Goal: Download file/media

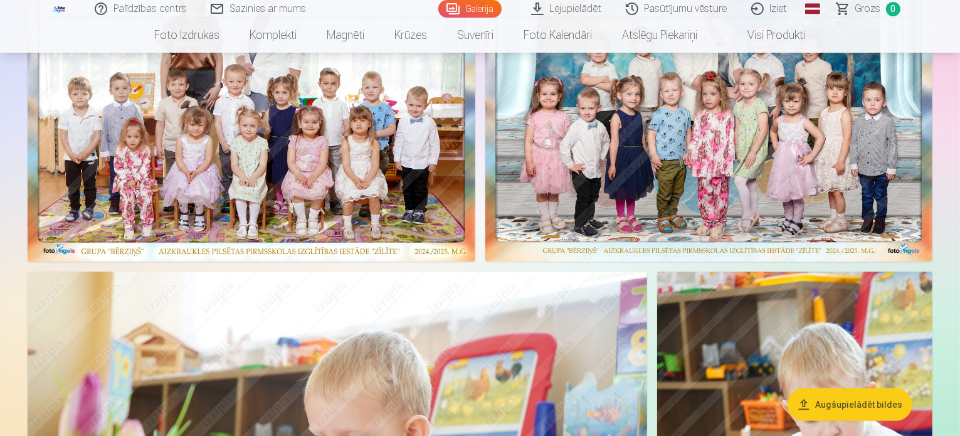
scroll to position [188, 0]
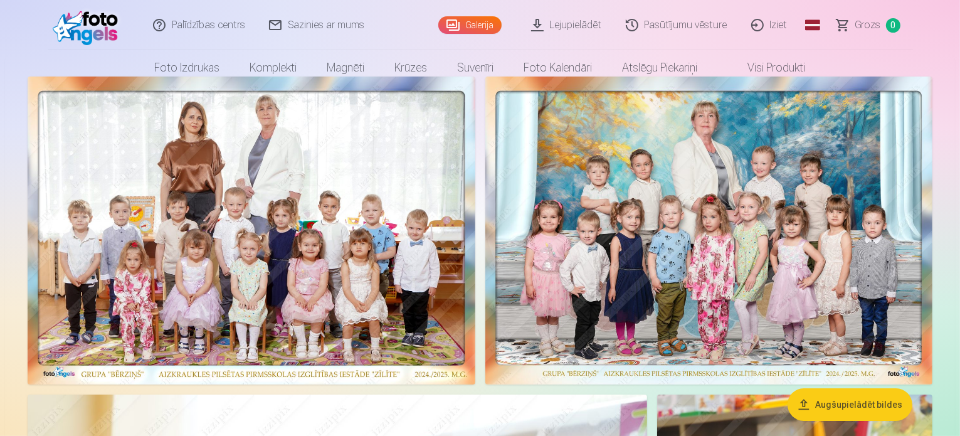
scroll to position [0, 0]
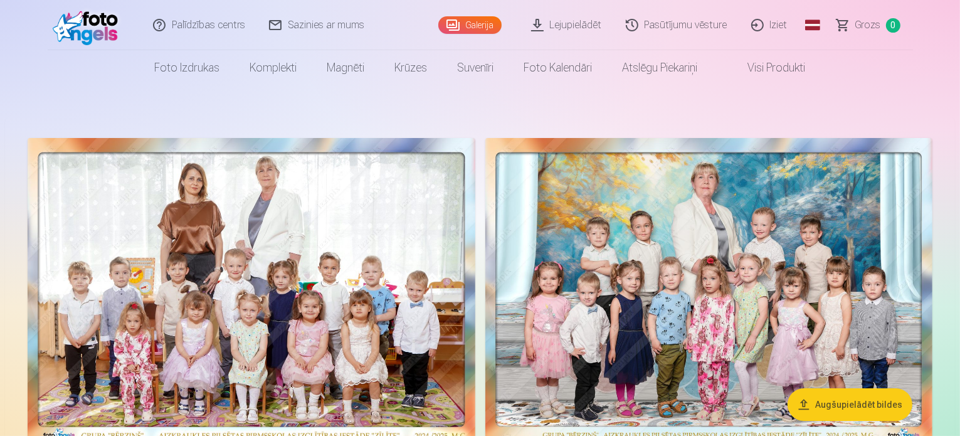
click at [564, 24] on link "Lejupielādēt" at bounding box center [567, 25] width 95 height 50
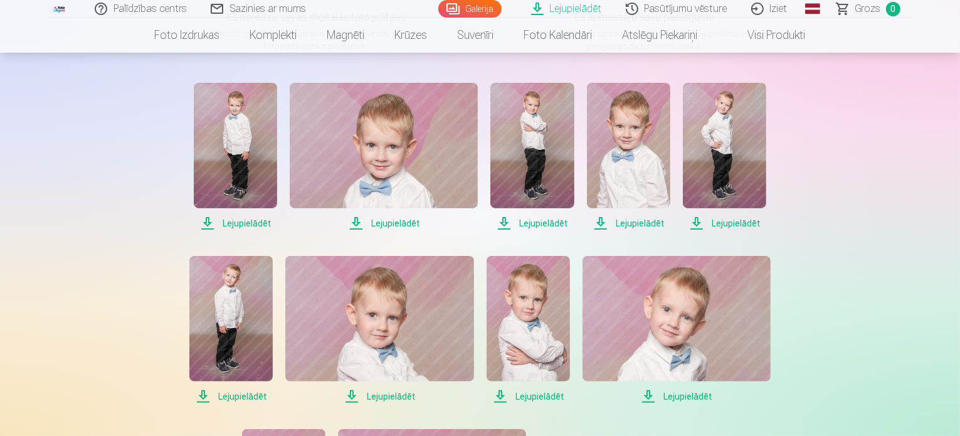
scroll to position [251, 0]
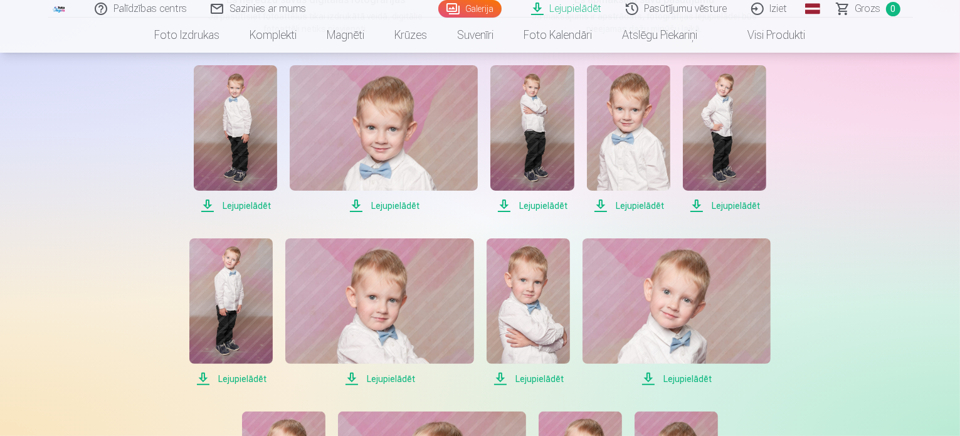
click at [243, 206] on span "Lejupielādēt" at bounding box center [235, 205] width 83 height 15
click at [386, 203] on span "Lejupielādēt" at bounding box center [384, 205] width 188 height 15
click at [535, 209] on span "Lejupielādēt" at bounding box center [532, 205] width 83 height 15
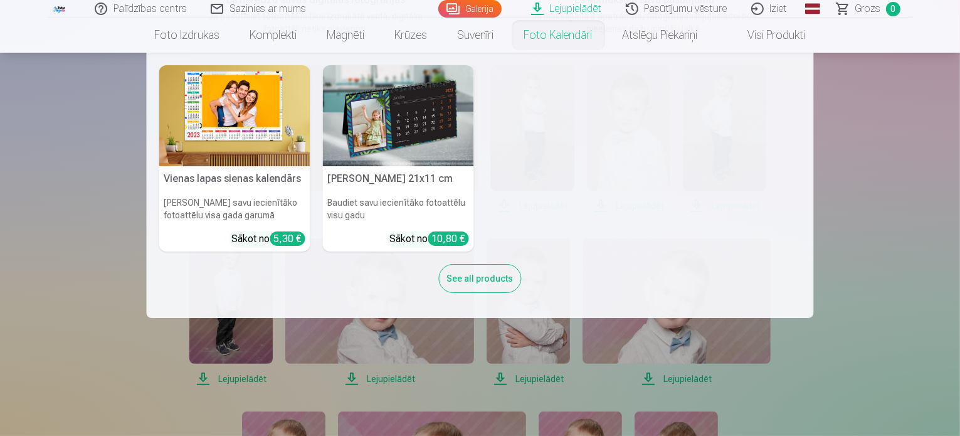
click at [853, 164] on nav "Vienas lapas sienas kalendārs Parādiet savu iecienītāko fotoattēlu visa gada ga…" at bounding box center [480, 185] width 960 height 265
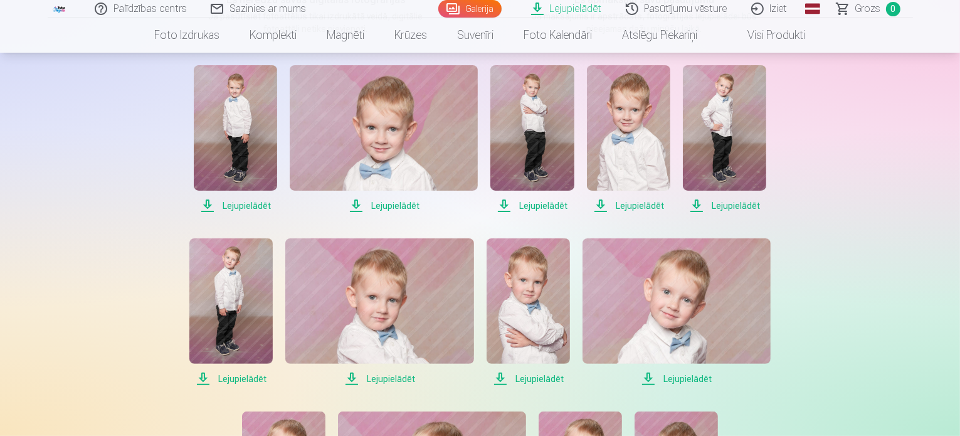
click at [641, 205] on span "Lejupielādēt" at bounding box center [628, 205] width 83 height 15
click at [733, 205] on span "Lejupielādēt" at bounding box center [724, 205] width 83 height 15
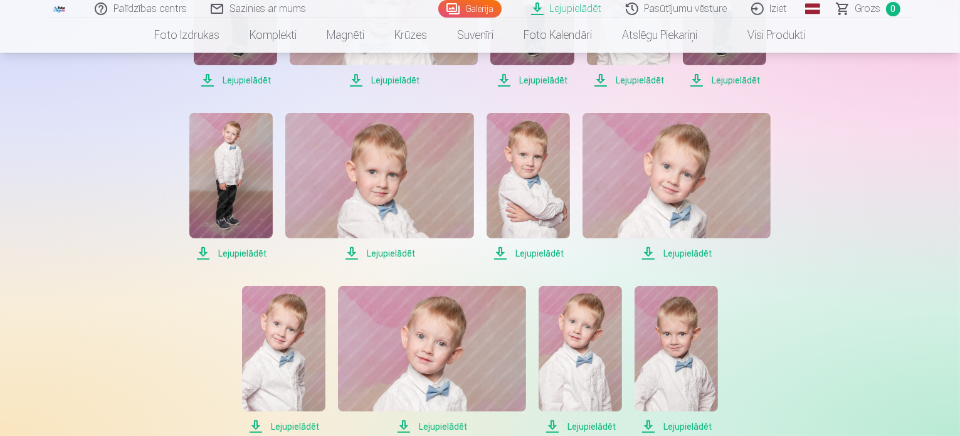
click at [236, 255] on span "Lejupielādēt" at bounding box center [230, 253] width 83 height 15
click at [394, 253] on span "Lejupielādēt" at bounding box center [379, 253] width 188 height 15
click at [537, 253] on span "Lejupielādēt" at bounding box center [528, 253] width 83 height 15
click at [682, 251] on span "Lejupielādēt" at bounding box center [677, 253] width 188 height 15
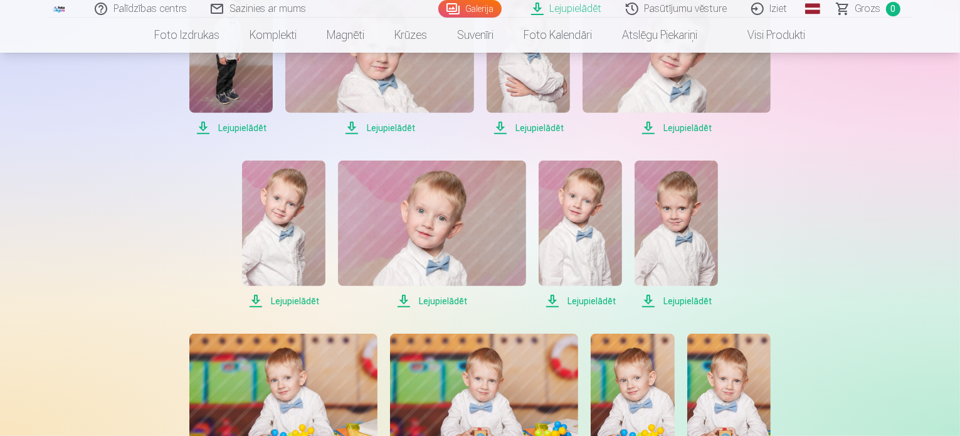
click at [286, 299] on span "Lejupielādēt" at bounding box center [283, 301] width 83 height 15
click at [439, 300] on span "Lejupielādēt" at bounding box center [432, 301] width 188 height 15
click at [579, 301] on span "Lejupielādēt" at bounding box center [580, 301] width 83 height 15
click at [672, 303] on span "Lejupielādēt" at bounding box center [676, 301] width 83 height 15
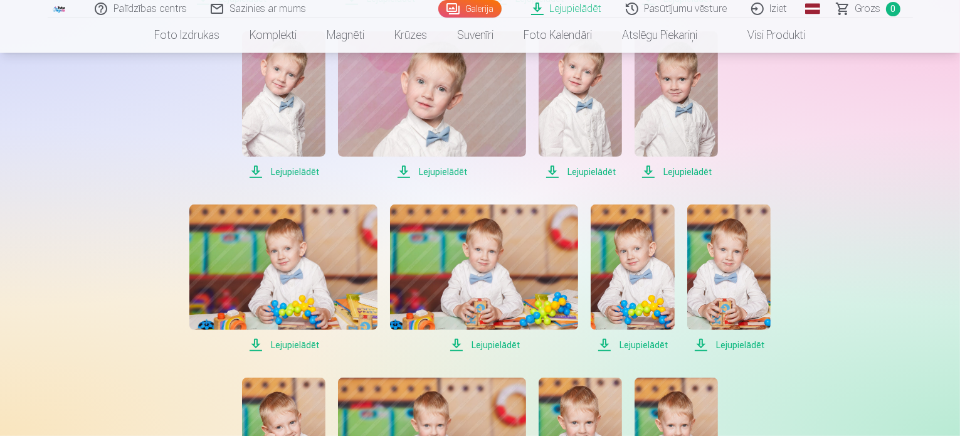
scroll to position [690, 0]
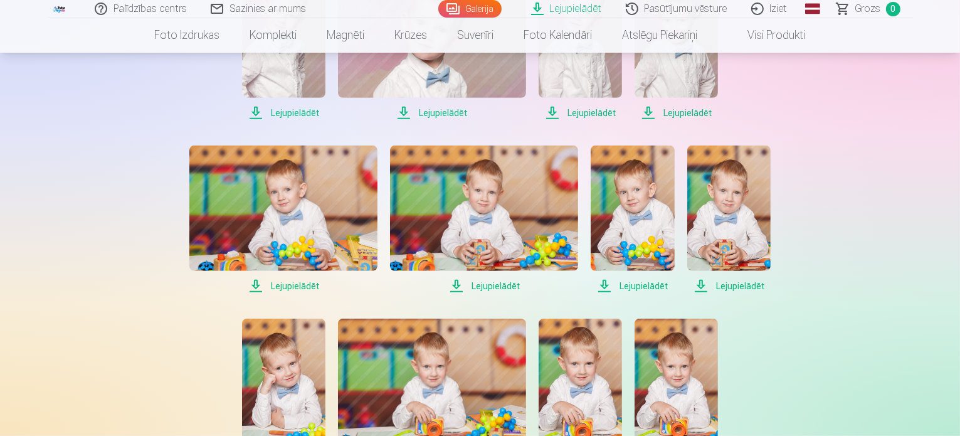
click at [277, 287] on span "Lejupielādēt" at bounding box center [283, 286] width 188 height 15
click at [488, 287] on span "Lejupielādēt" at bounding box center [484, 286] width 188 height 15
click at [641, 288] on span "Lejupielādēt" at bounding box center [632, 286] width 83 height 15
click at [731, 284] on span "Lejupielādēt" at bounding box center [728, 286] width 83 height 15
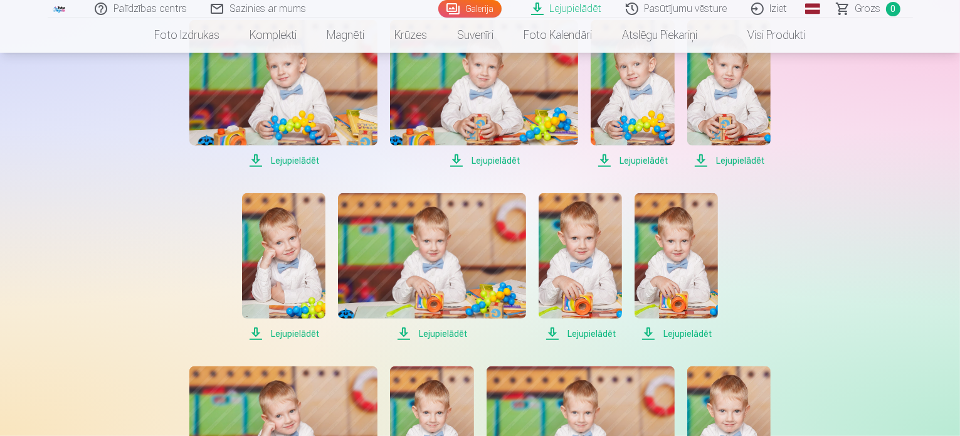
click at [287, 336] on span "Lejupielādēt" at bounding box center [283, 333] width 83 height 15
click at [430, 331] on span "Lejupielādēt" at bounding box center [432, 333] width 188 height 15
click at [595, 333] on span "Lejupielādēt" at bounding box center [580, 333] width 83 height 15
click at [676, 332] on span "Lejupielādēt" at bounding box center [676, 333] width 83 height 15
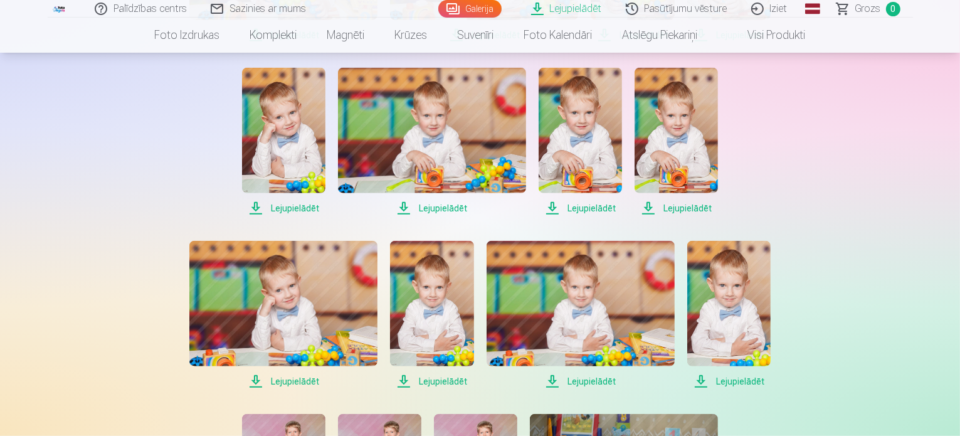
scroll to position [1004, 0]
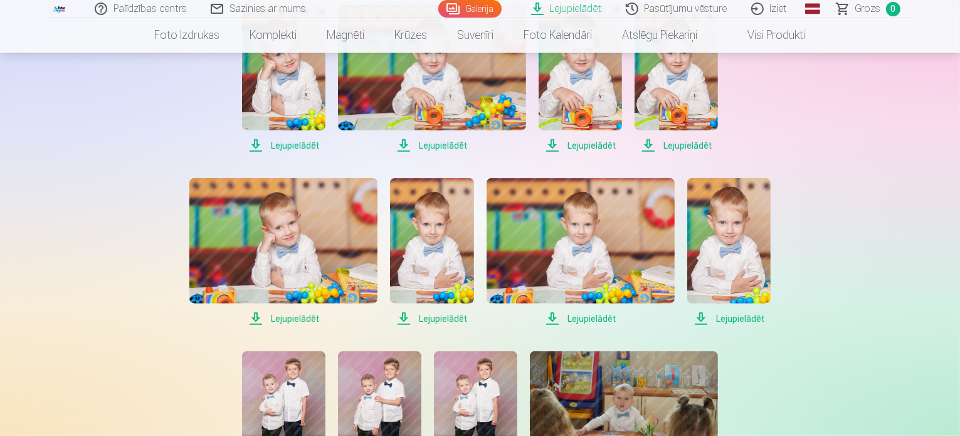
click at [285, 320] on span "Lejupielādēt" at bounding box center [283, 318] width 188 height 15
click at [438, 318] on span "Lejupielādēt" at bounding box center [431, 318] width 83 height 15
click at [602, 317] on span "Lejupielādēt" at bounding box center [581, 318] width 188 height 15
click at [737, 318] on span "Lejupielādēt" at bounding box center [728, 318] width 83 height 15
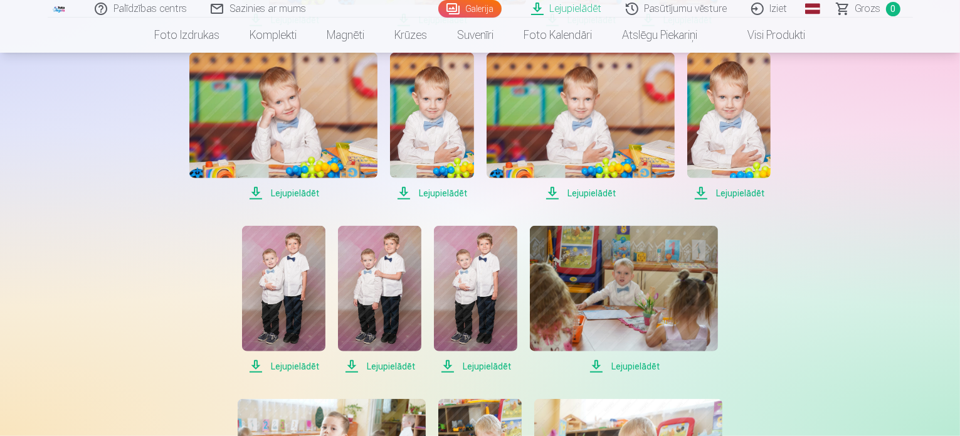
scroll to position [1192, 0]
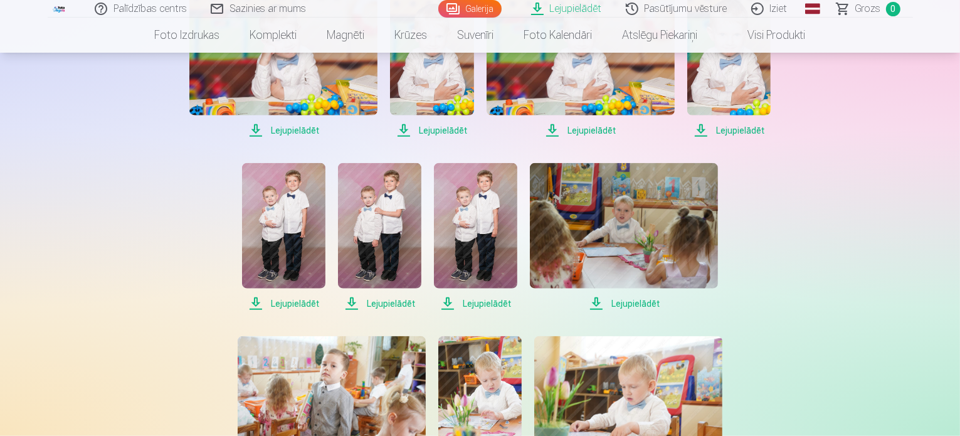
click at [292, 302] on span "Lejupielādēt" at bounding box center [283, 303] width 83 height 15
click at [395, 302] on span "Lejupielādēt" at bounding box center [379, 303] width 83 height 15
click at [481, 303] on span "Lejupielādēt" at bounding box center [475, 303] width 83 height 15
click at [629, 302] on span "Lejupielādēt" at bounding box center [624, 303] width 188 height 15
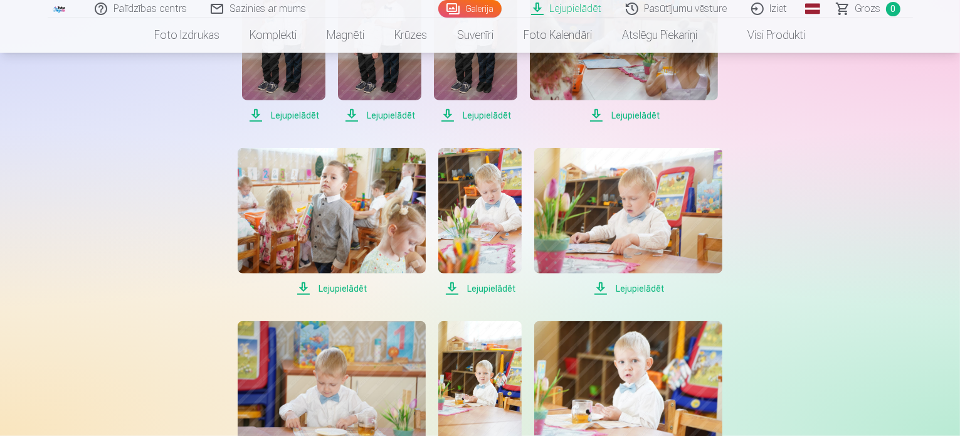
scroll to position [1443, 0]
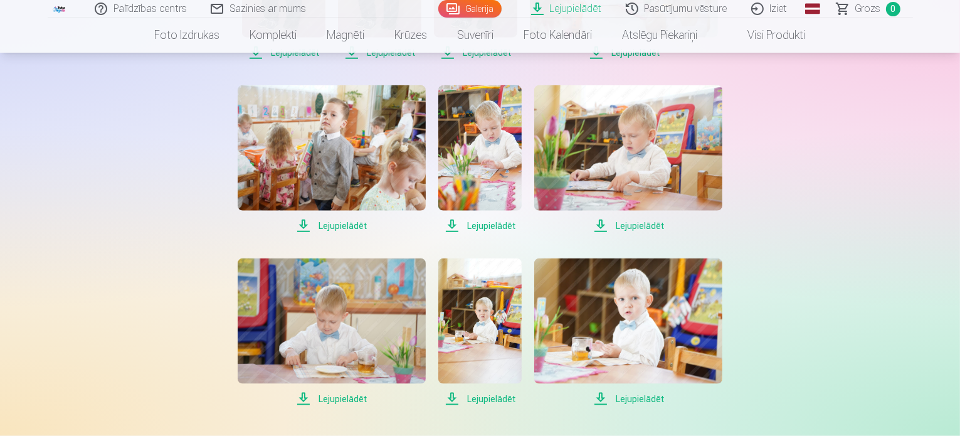
click at [474, 226] on span "Lejupielādēt" at bounding box center [479, 225] width 83 height 15
click at [624, 225] on span "Lejupielādēt" at bounding box center [628, 225] width 188 height 15
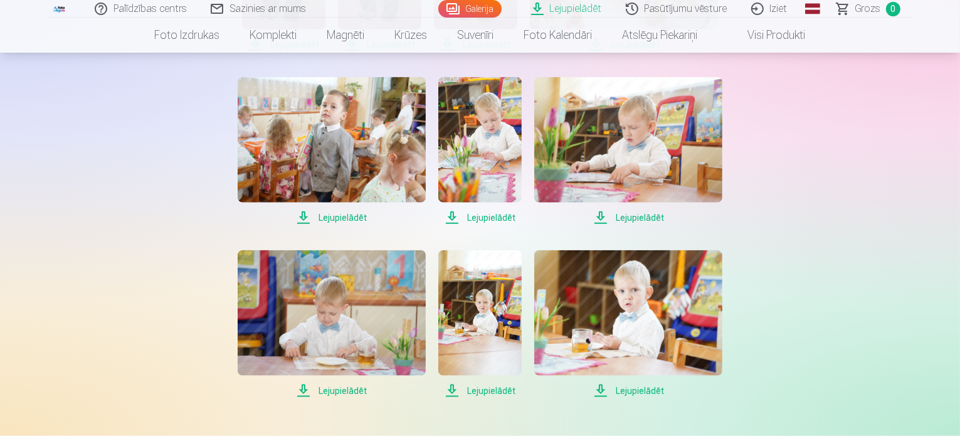
scroll to position [1505, 0]
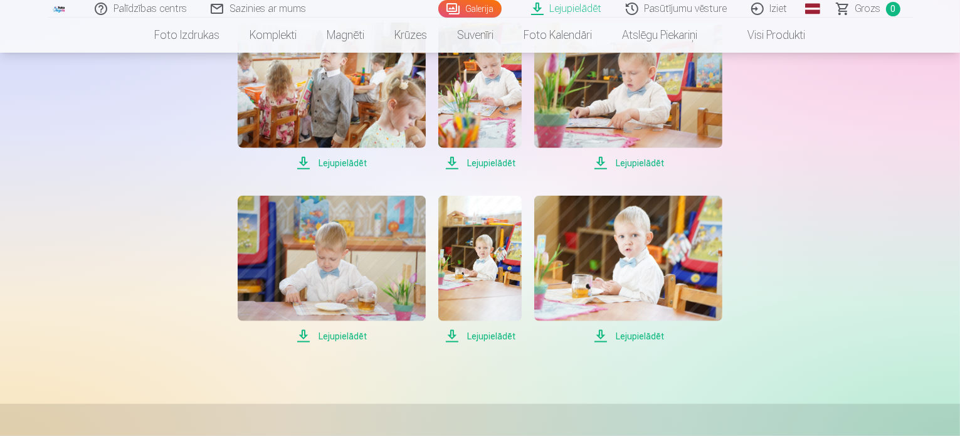
click at [349, 336] on span "Lejupielādēt" at bounding box center [332, 336] width 188 height 15
click at [484, 338] on span "Lejupielādēt" at bounding box center [479, 336] width 83 height 15
click at [639, 333] on span "Lejupielādēt" at bounding box center [628, 336] width 188 height 15
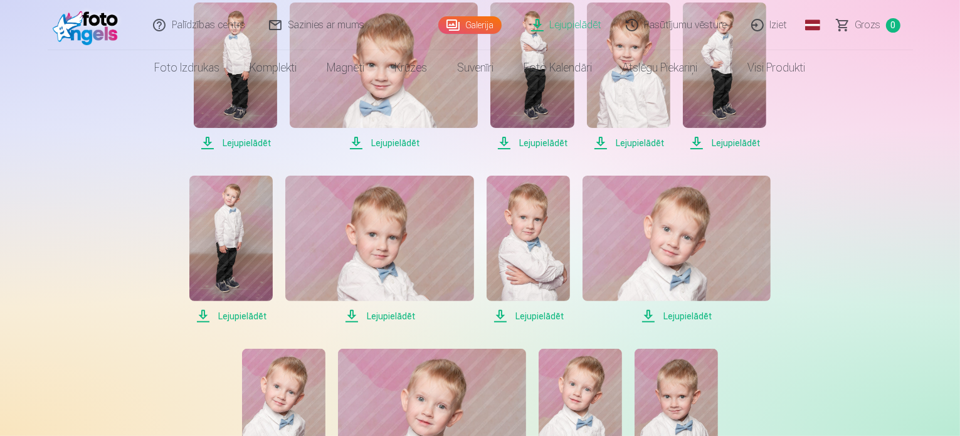
scroll to position [0, 0]
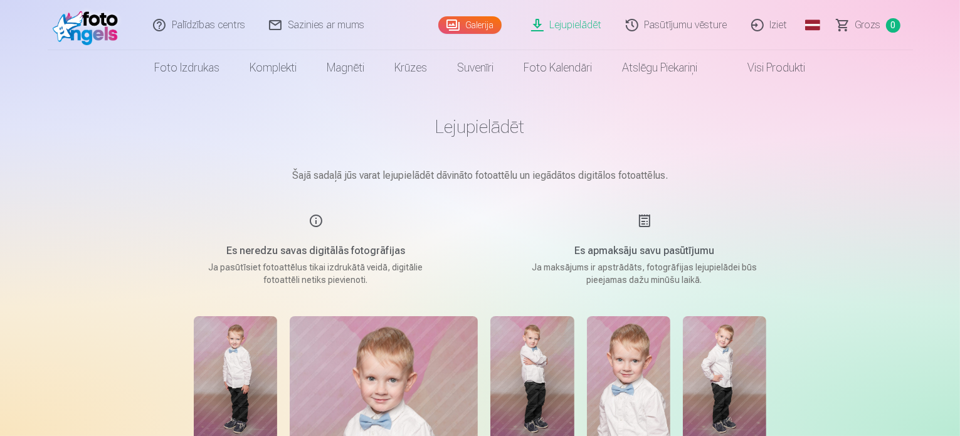
click at [772, 29] on link "Iziet" at bounding box center [770, 25] width 60 height 50
